Goal: Check status: Check status

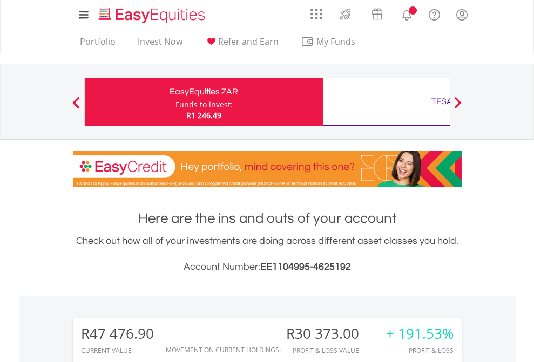
scroll to position [104, 170]
click at [175, 102] on div "Funds to invest:" at bounding box center [203, 104] width 57 height 11
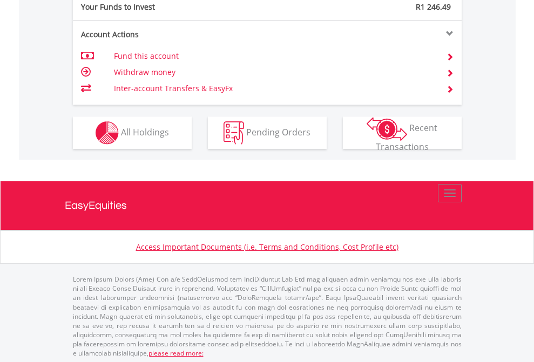
scroll to position [1078, 0]
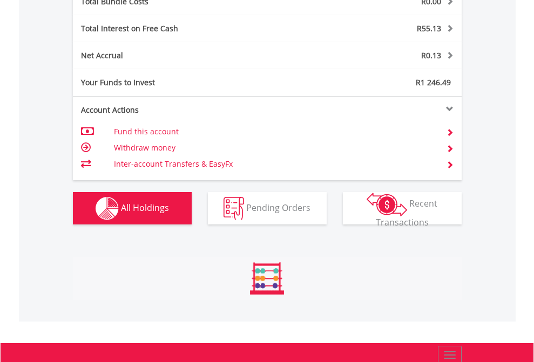
scroll to position [104, 170]
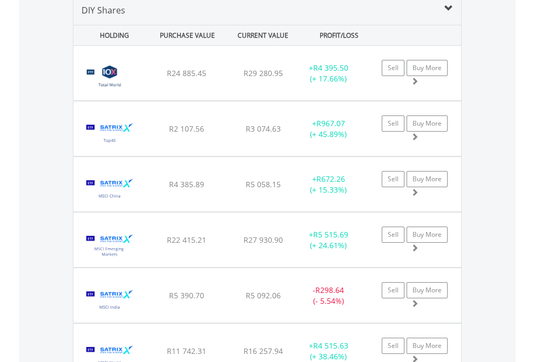
scroll to position [1044, 0]
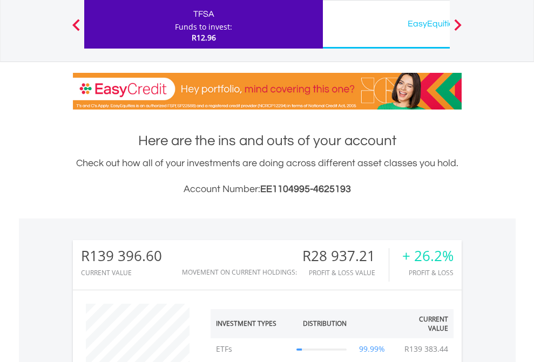
scroll to position [104, 170]
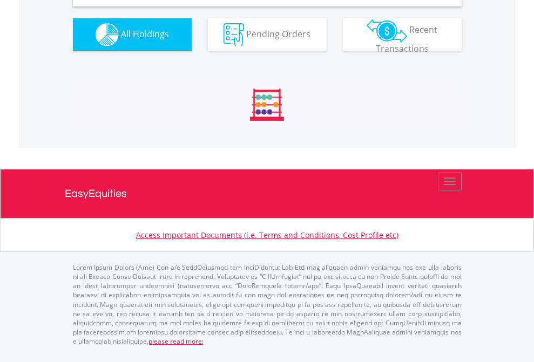
scroll to position [1044, 0]
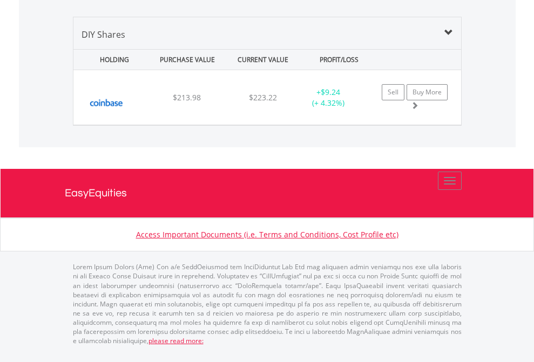
scroll to position [78, 0]
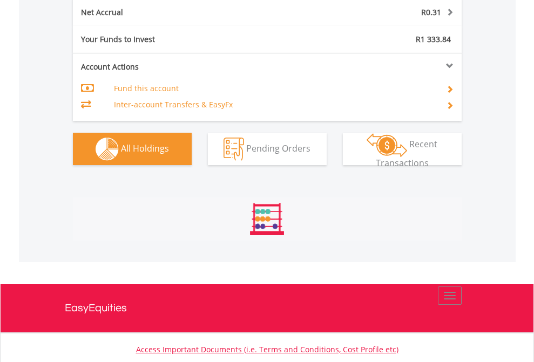
scroll to position [1094, 0]
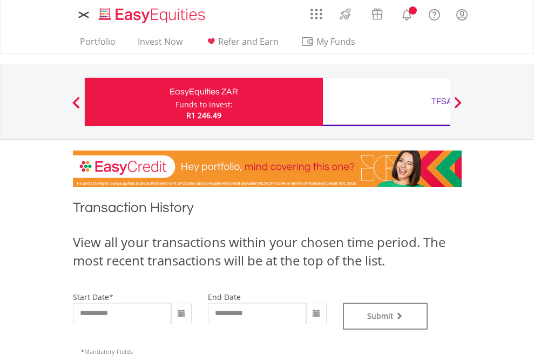
type input "**********"
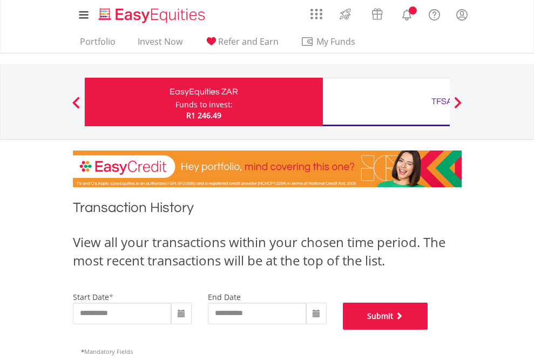
click at [428, 330] on button "Submit" at bounding box center [385, 316] width 85 height 27
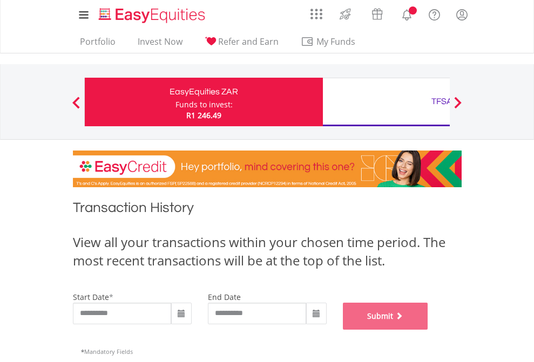
scroll to position [438, 0]
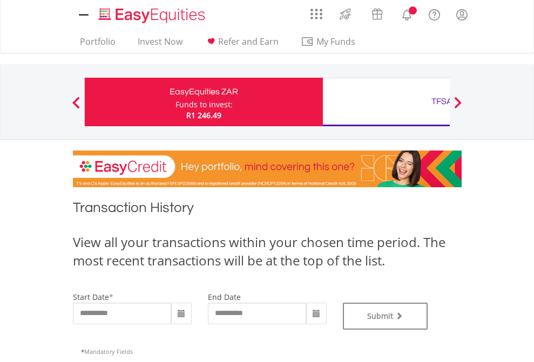
click at [386, 102] on div "TFSA" at bounding box center [441, 101] width 225 height 15
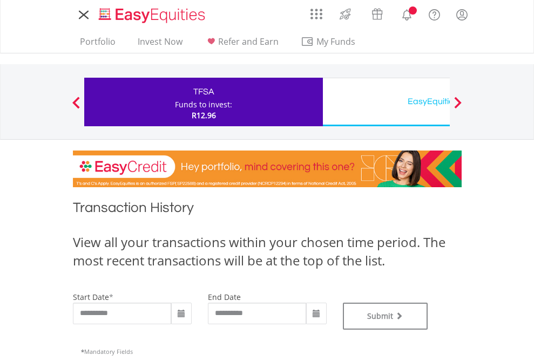
type input "**********"
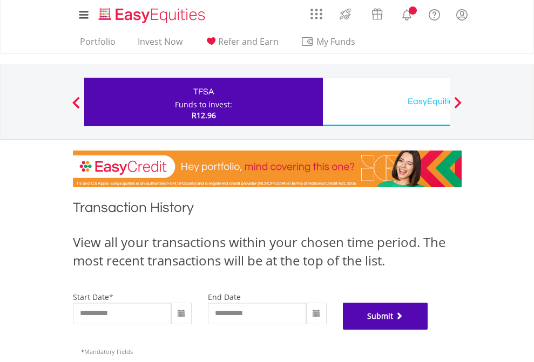
click at [428, 330] on button "Submit" at bounding box center [385, 316] width 85 height 27
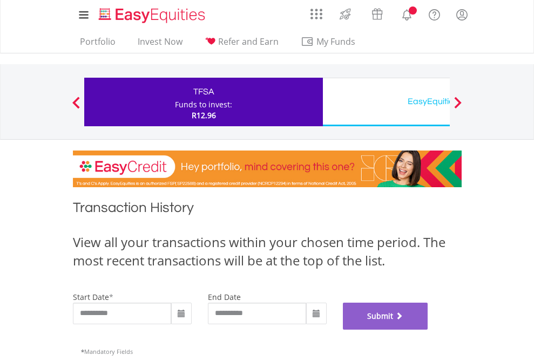
scroll to position [438, 0]
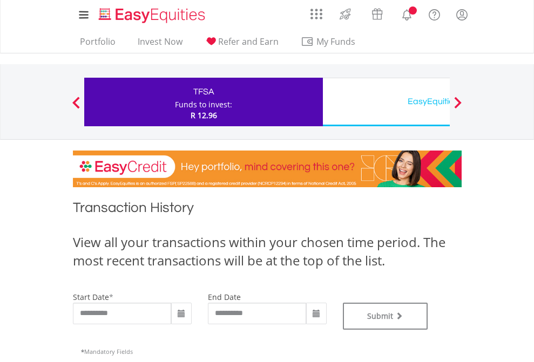
click at [386, 102] on div "EasyEquities USD" at bounding box center [441, 101] width 225 height 15
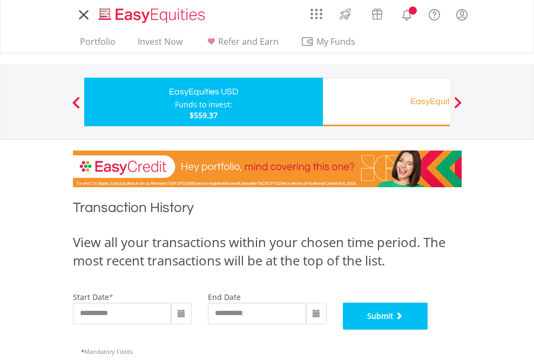
click at [428, 330] on button "Submit" at bounding box center [385, 316] width 85 height 27
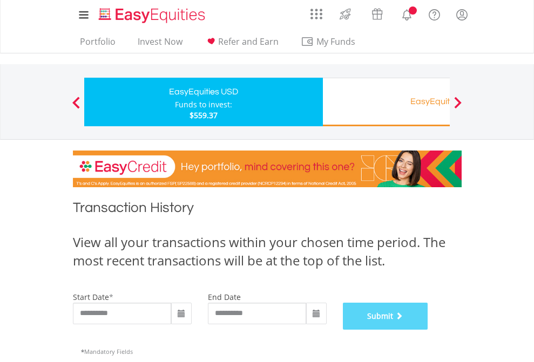
scroll to position [438, 0]
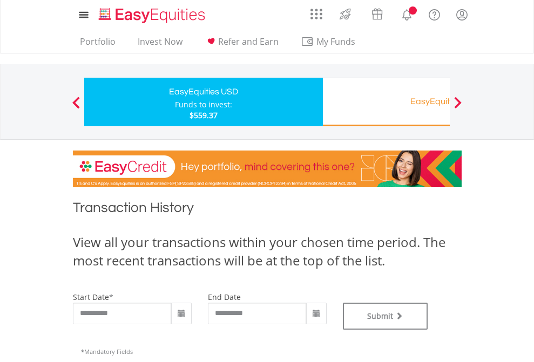
click at [386, 102] on div "EasyEquities RA" at bounding box center [441, 101] width 225 height 15
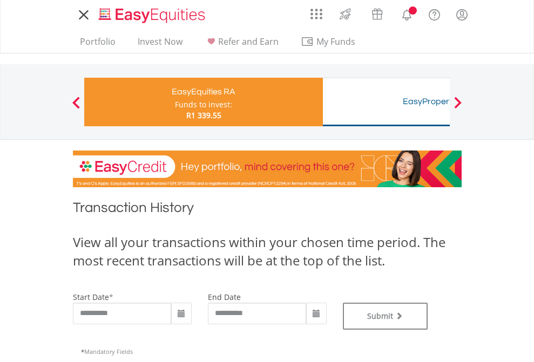
type input "**********"
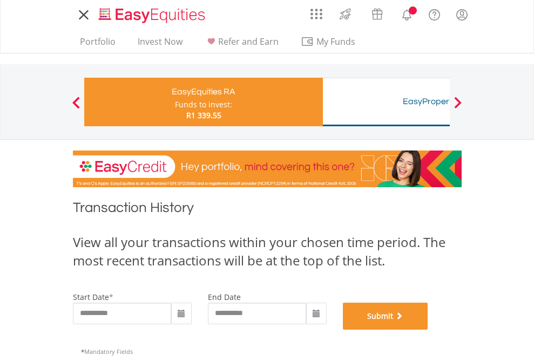
click at [428, 330] on button "Submit" at bounding box center [385, 316] width 85 height 27
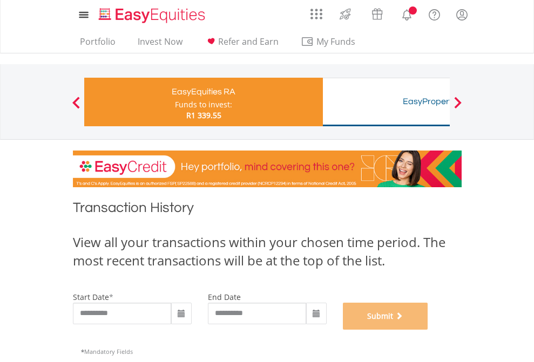
scroll to position [438, 0]
